Goal: Find specific page/section: Find specific page/section

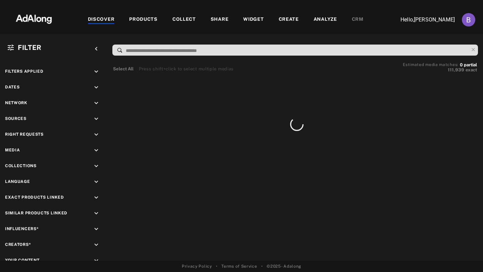
click at [467, 26] on button "Account settings" at bounding box center [468, 19] width 17 height 17
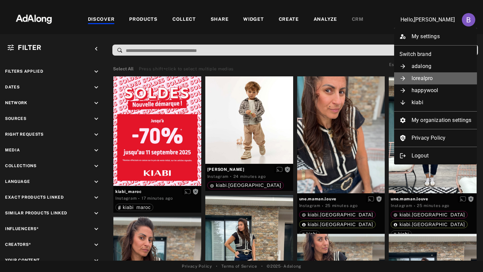
click at [430, 81] on li "lorealpro" at bounding box center [435, 78] width 83 height 12
